Goal: Check status: Check status

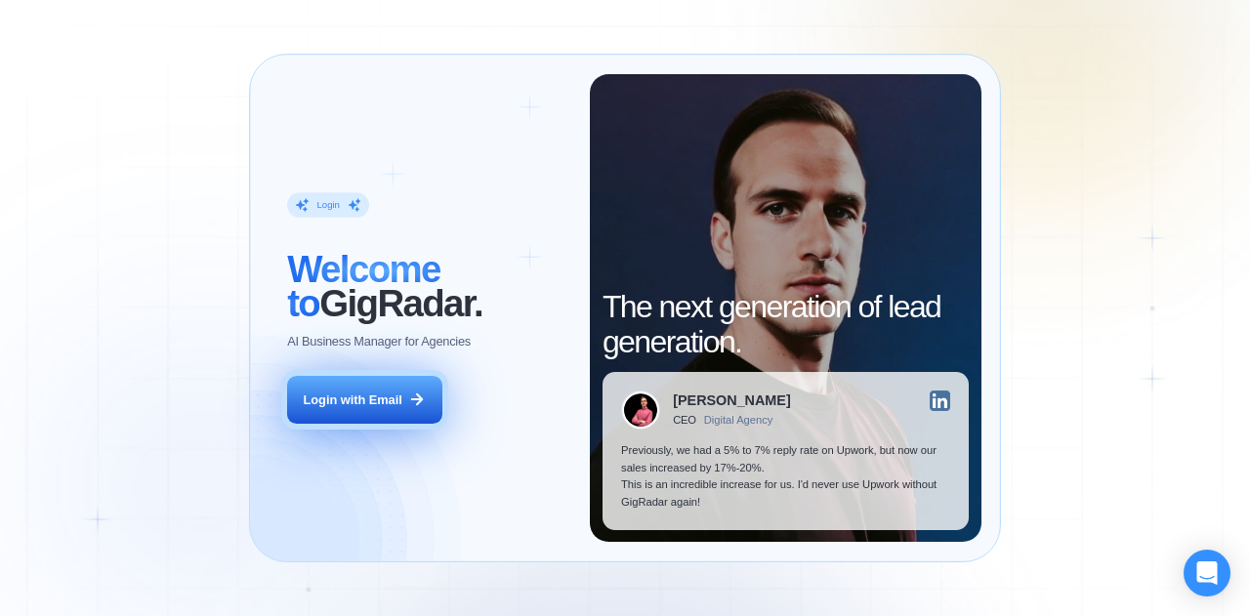
click at [412, 405] on icon at bounding box center [417, 400] width 18 height 18
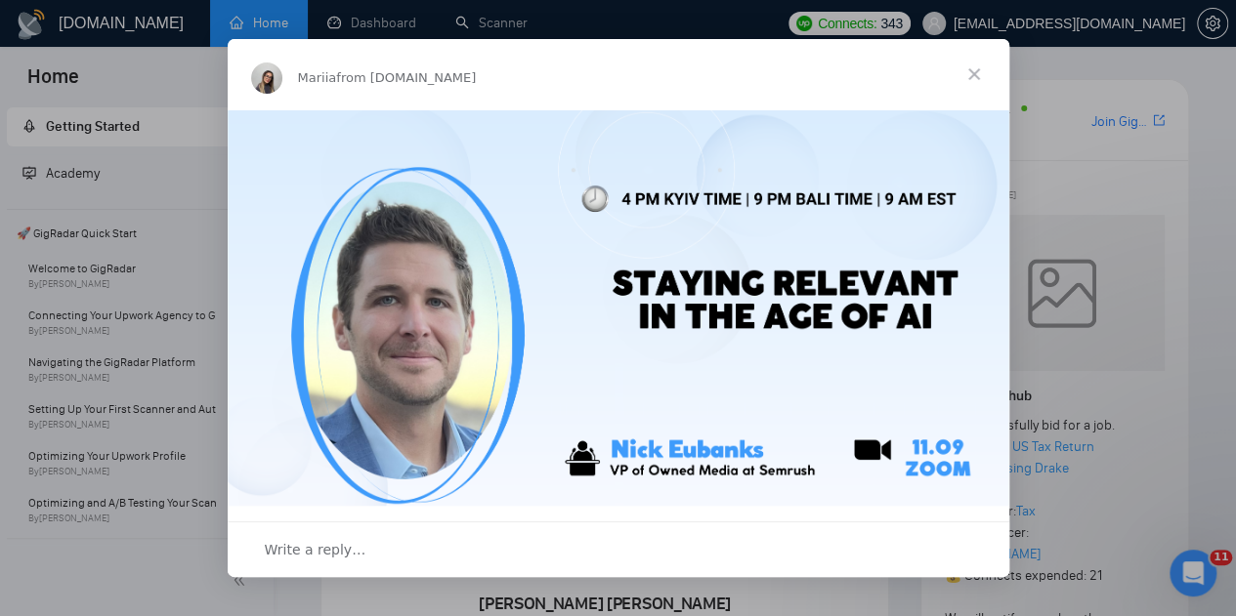
click at [958, 72] on span "Close" at bounding box center [974, 74] width 70 height 70
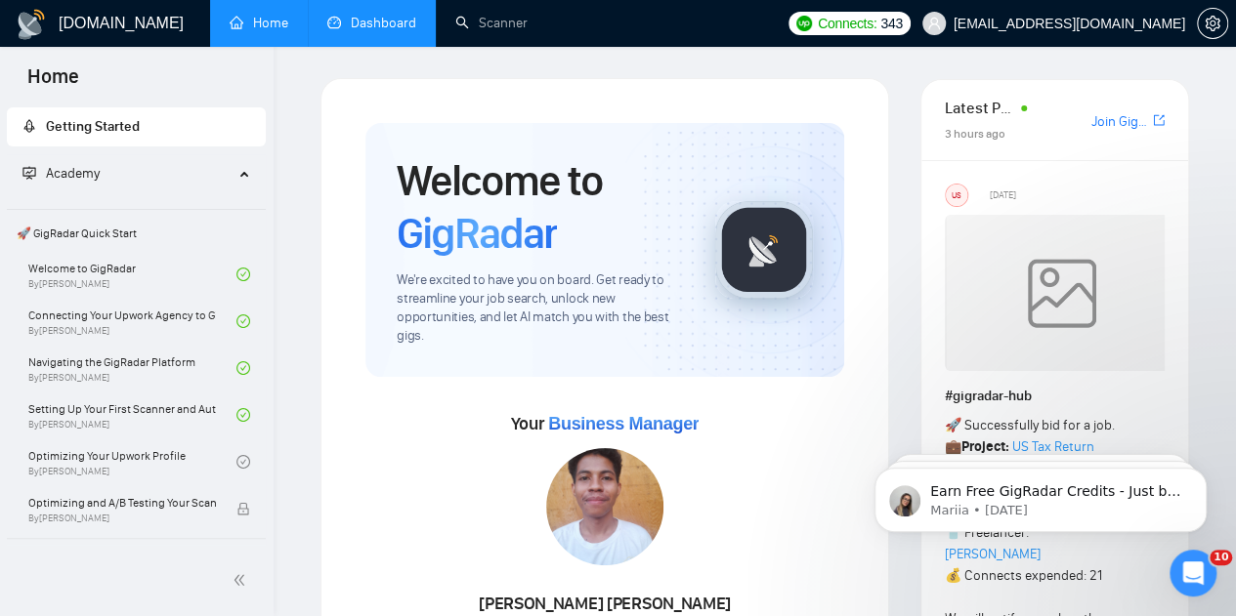
click at [383, 29] on link "Dashboard" at bounding box center [371, 23] width 89 height 17
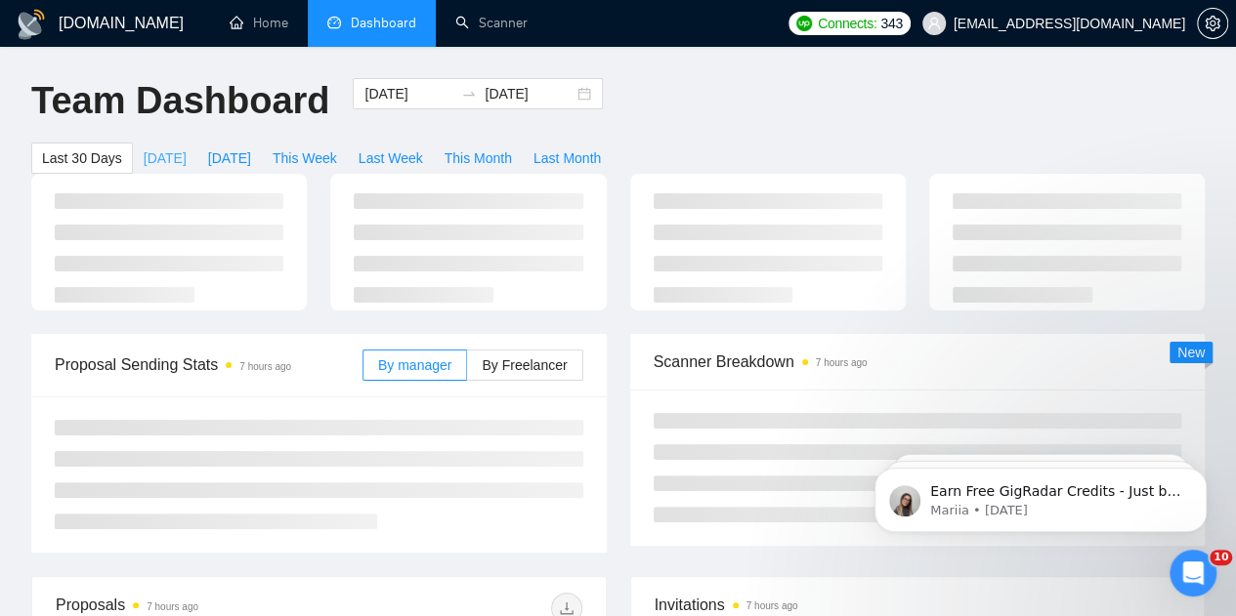
click at [187, 148] on span "[DATE]" at bounding box center [165, 158] width 43 height 21
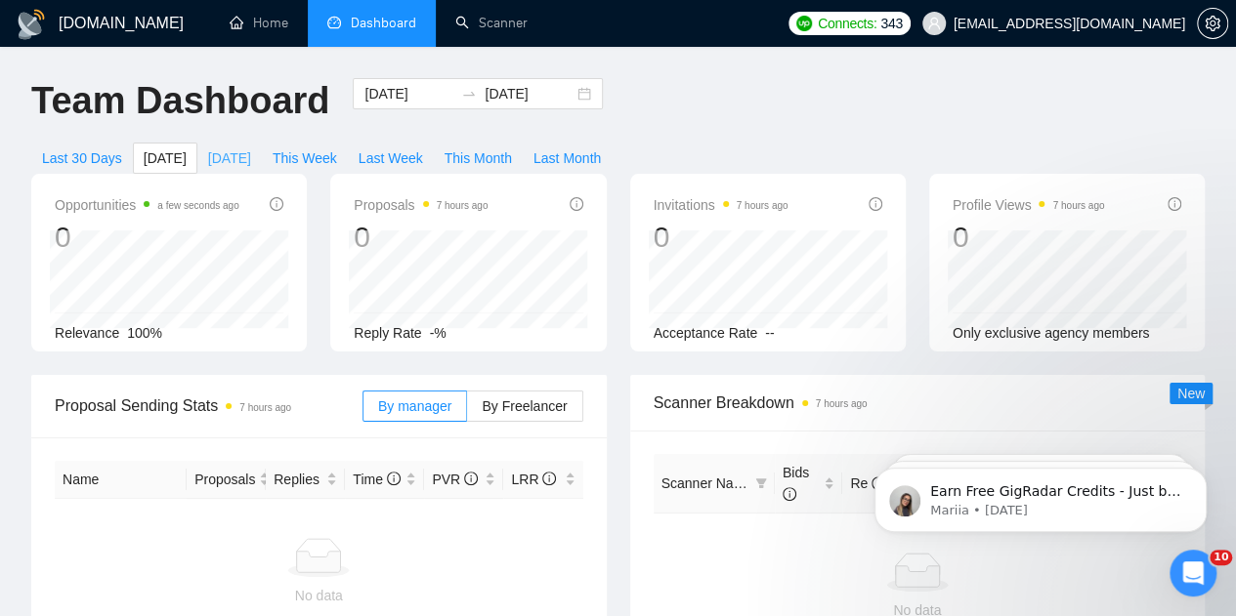
click at [251, 148] on span "[DATE]" at bounding box center [229, 158] width 43 height 21
type input "[DATE]"
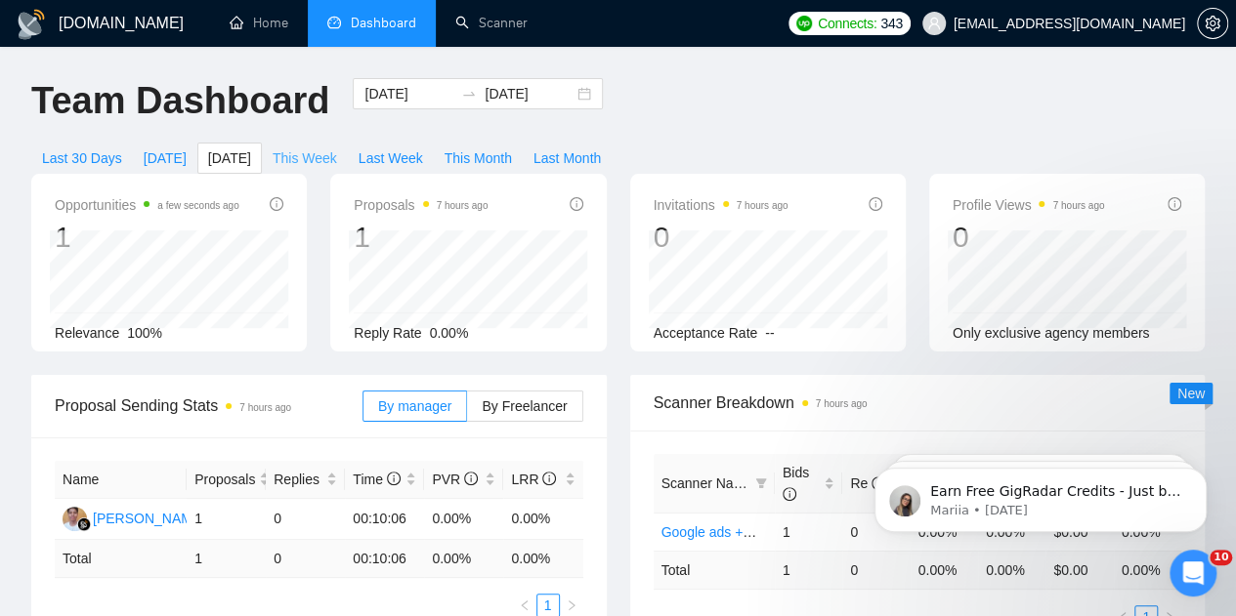
click at [337, 148] on span "This Week" at bounding box center [305, 158] width 64 height 21
type input "[DATE]"
click at [423, 148] on span "Last Week" at bounding box center [391, 158] width 64 height 21
type input "[DATE]"
